Goal: Find specific page/section: Find specific page/section

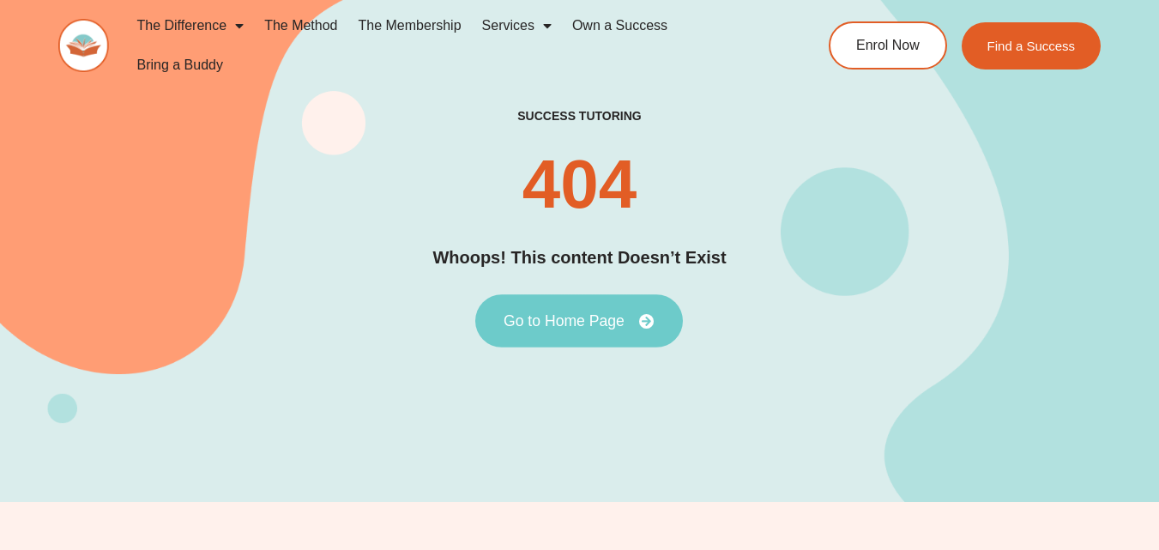
click at [590, 324] on span "Go to Home Page" at bounding box center [564, 320] width 121 height 15
